Goal: Task Accomplishment & Management: Manage account settings

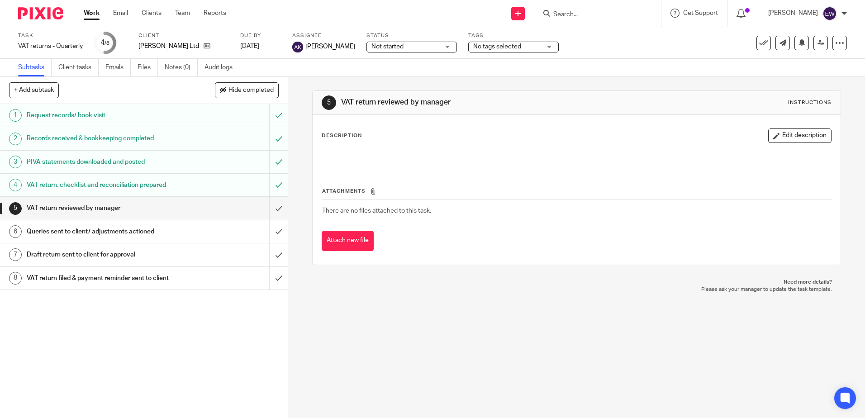
click at [58, 20] on div at bounding box center [37, 13] width 75 height 27
click at [204, 45] on icon at bounding box center [207, 46] width 7 height 7
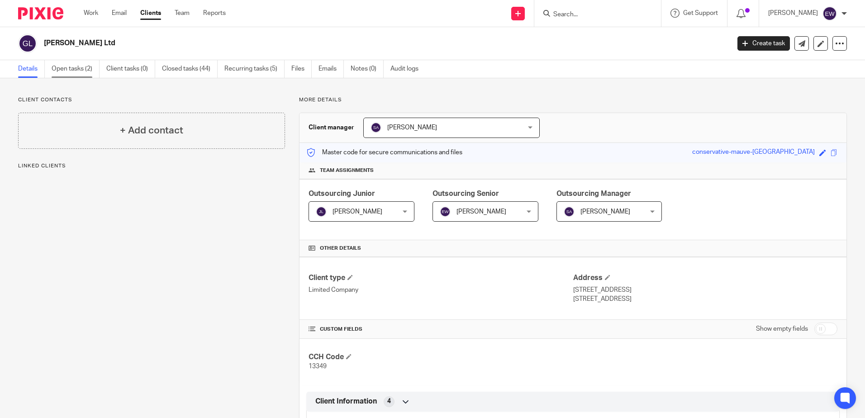
click at [66, 62] on link "Open tasks (2)" at bounding box center [76, 69] width 48 height 18
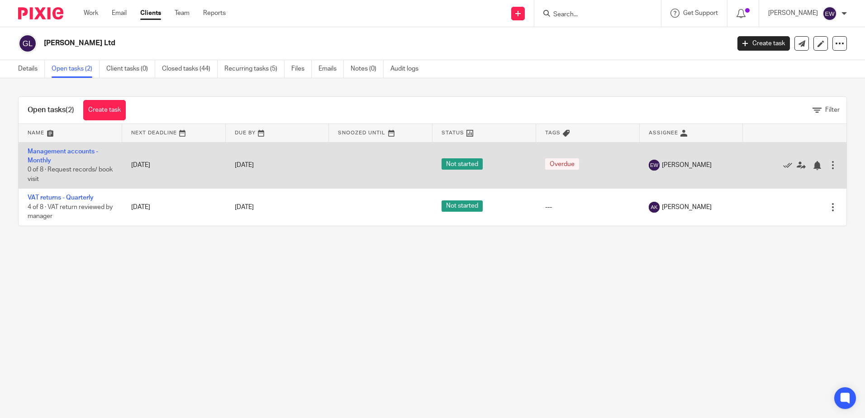
click at [74, 155] on td "Management accounts - Monthly 0 of 8 · Request records/ book visit" at bounding box center [71, 165] width 104 height 47
click at [77, 149] on link "Management accounts - Monthly" at bounding box center [63, 155] width 71 height 15
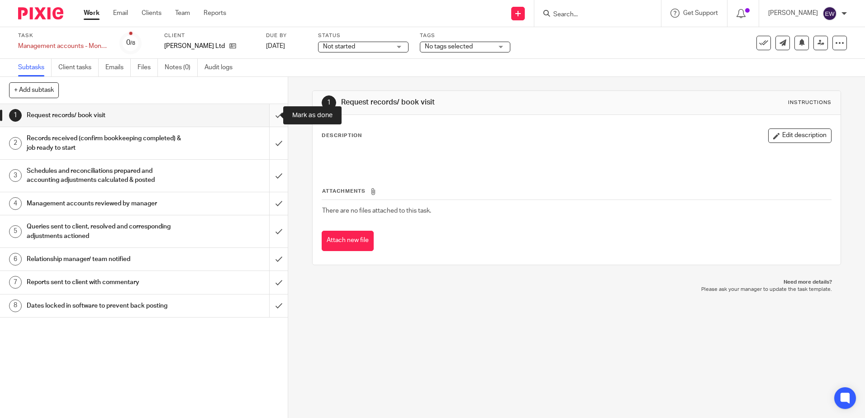
click at [276, 111] on input "submit" at bounding box center [144, 115] width 288 height 23
click at [272, 144] on input "submit" at bounding box center [144, 143] width 288 height 32
click at [271, 166] on input "submit" at bounding box center [144, 176] width 288 height 32
click at [196, 190] on link "3 Schedules and reconciliations prepared and accounting adjustments calculated …" at bounding box center [134, 176] width 269 height 32
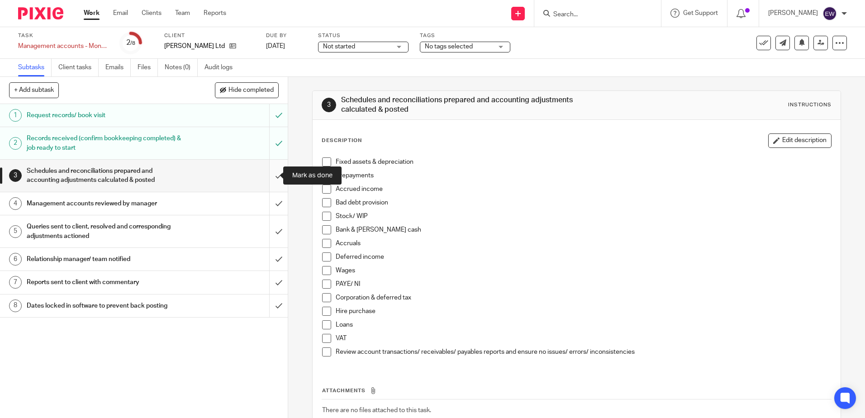
click at [262, 172] on input "submit" at bounding box center [144, 176] width 288 height 32
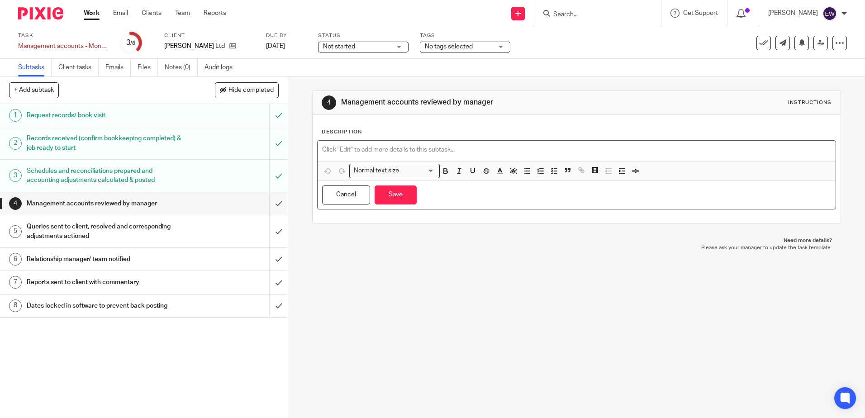
click at [414, 143] on div at bounding box center [576, 151] width 517 height 20
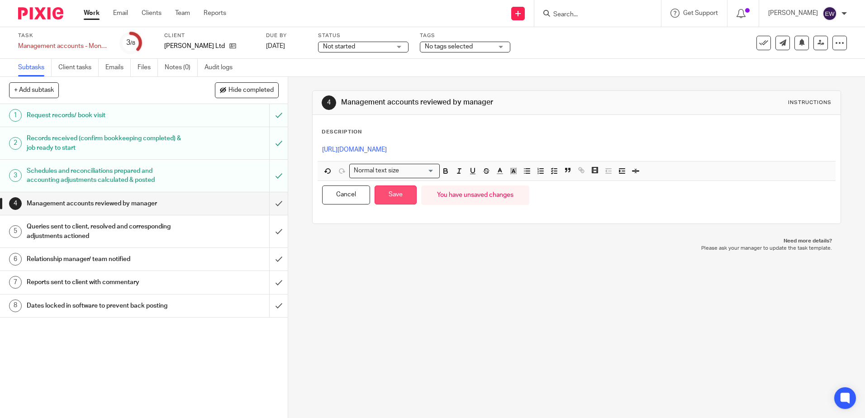
click at [396, 199] on button "Save" at bounding box center [396, 194] width 42 height 19
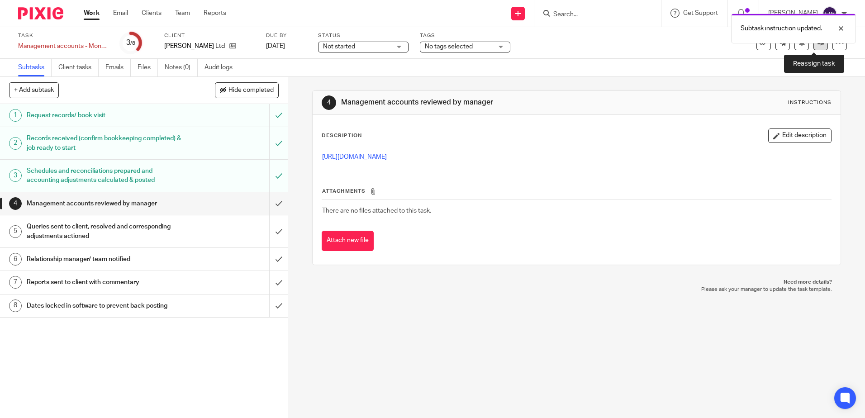
click at [816, 47] on link at bounding box center [820, 43] width 14 height 14
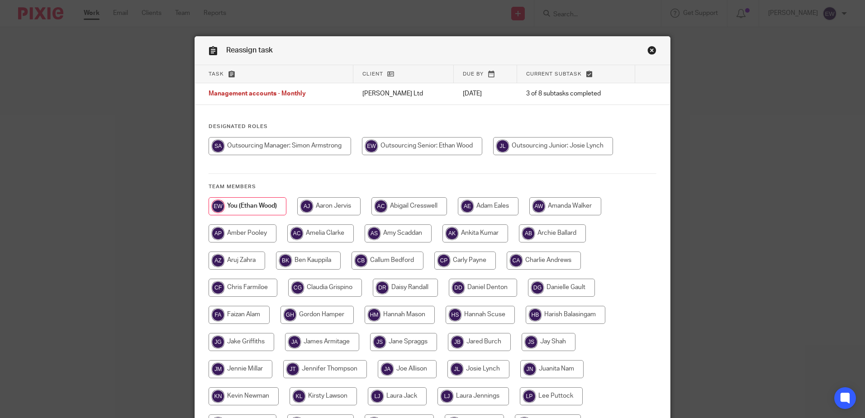
click at [305, 146] on input "radio" at bounding box center [280, 146] width 142 height 18
radio input "true"
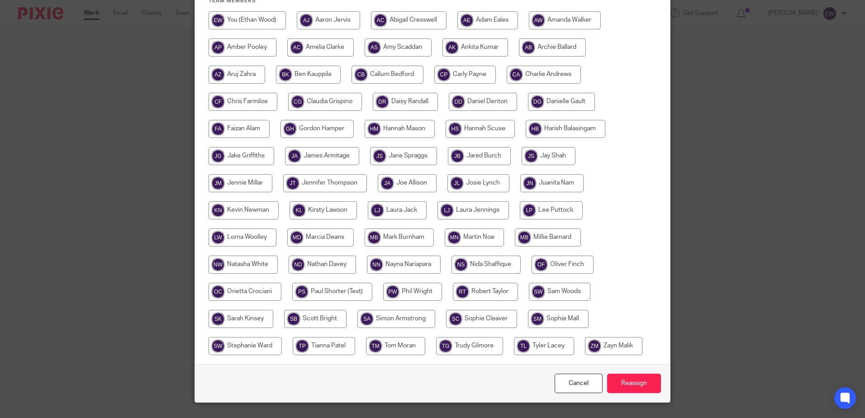
scroll to position [207, 0]
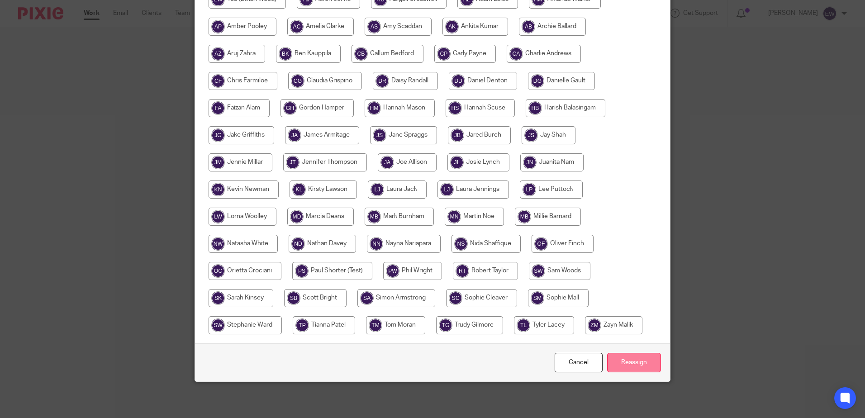
click at [620, 363] on input "Reassign" at bounding box center [634, 362] width 54 height 19
